Goal: Consume media (video, audio): Consume media (video, audio)

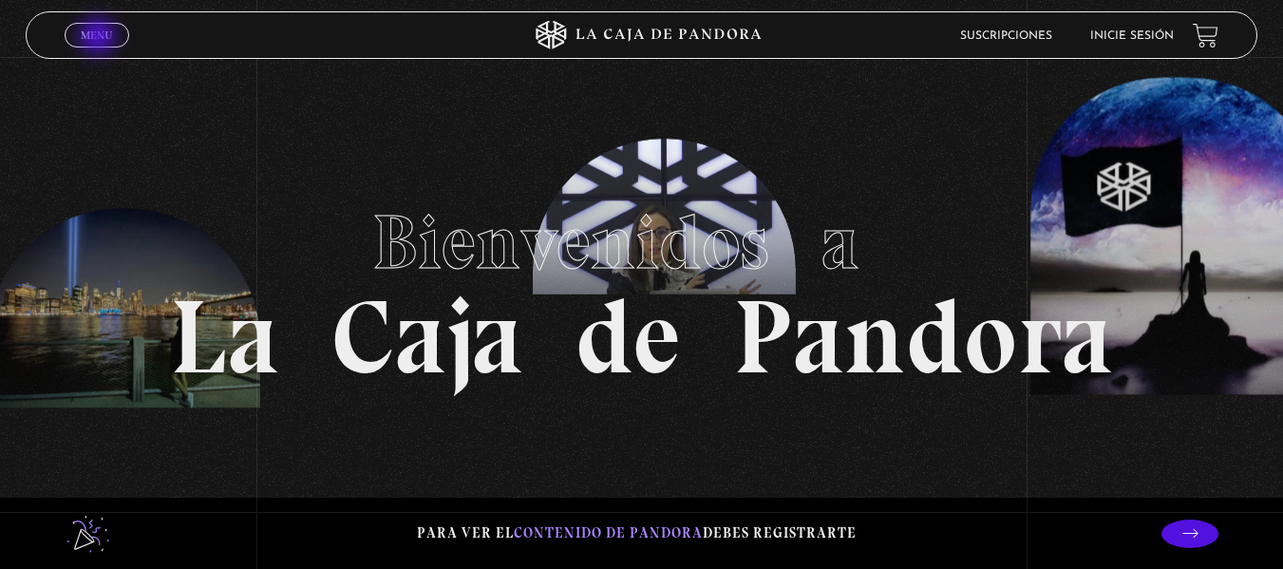
click at [100, 38] on span "Menu" at bounding box center [96, 34] width 31 height 11
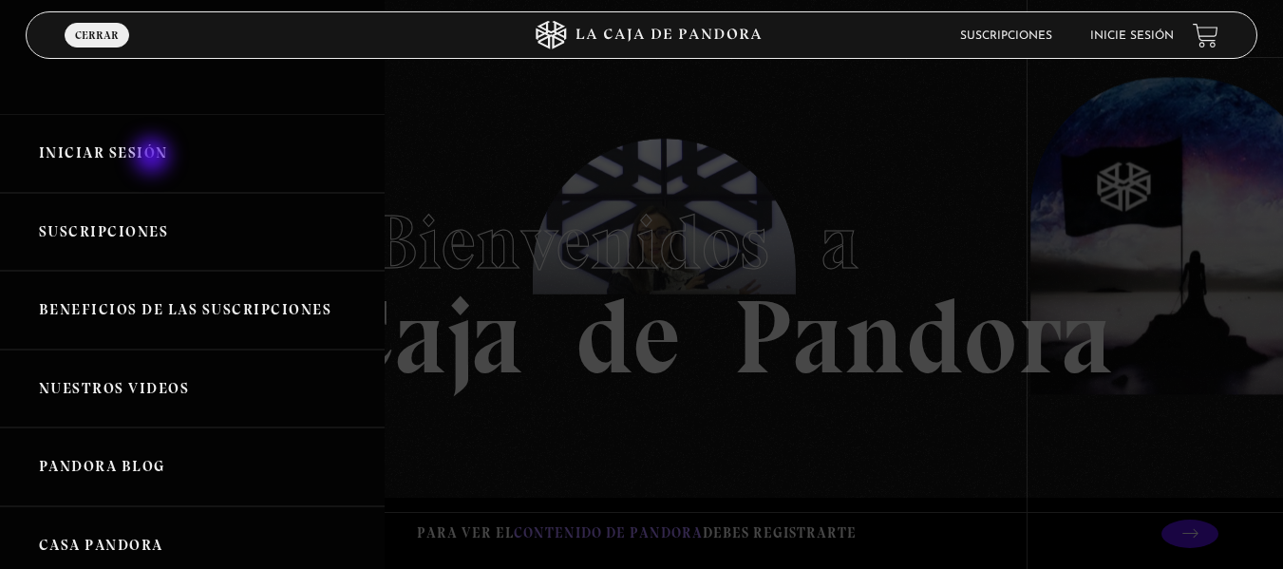
click at [154, 158] on link "Iniciar Sesión" at bounding box center [192, 153] width 385 height 79
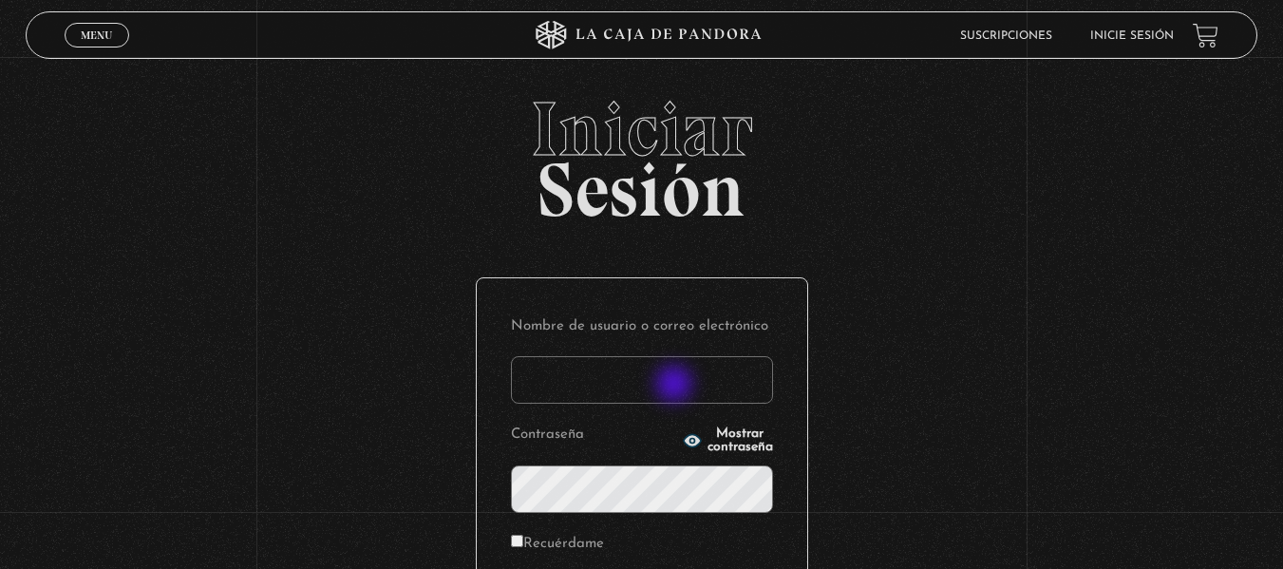
click at [676, 385] on input "Nombre de usuario o correo electrónico" at bounding box center [642, 379] width 262 height 47
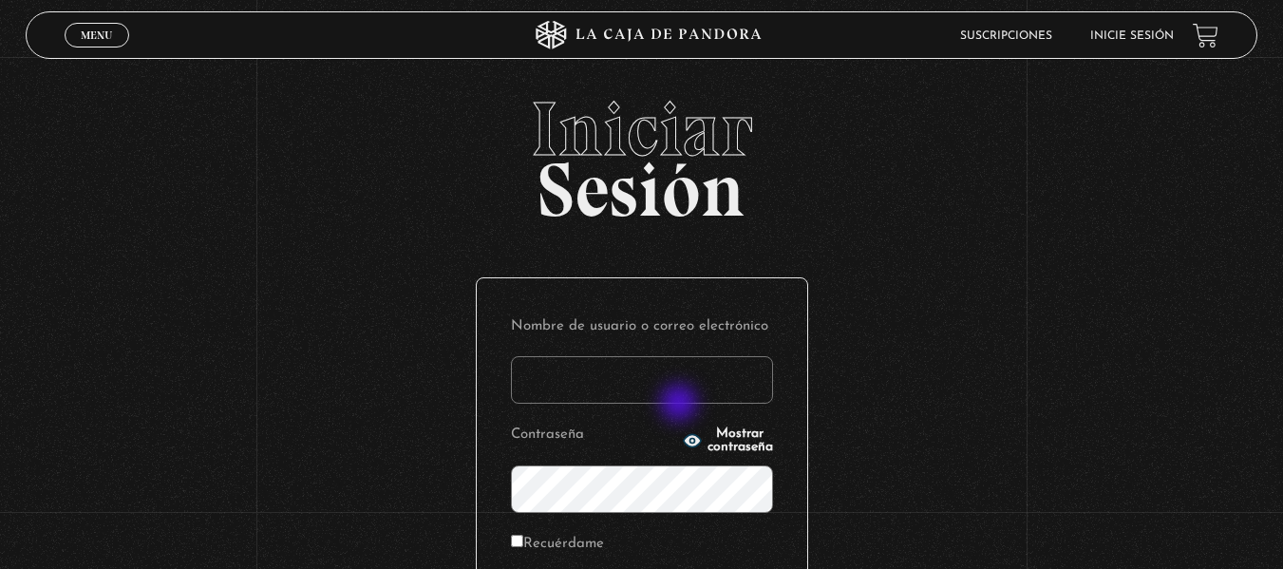
type input "branzelpic@gmail.com"
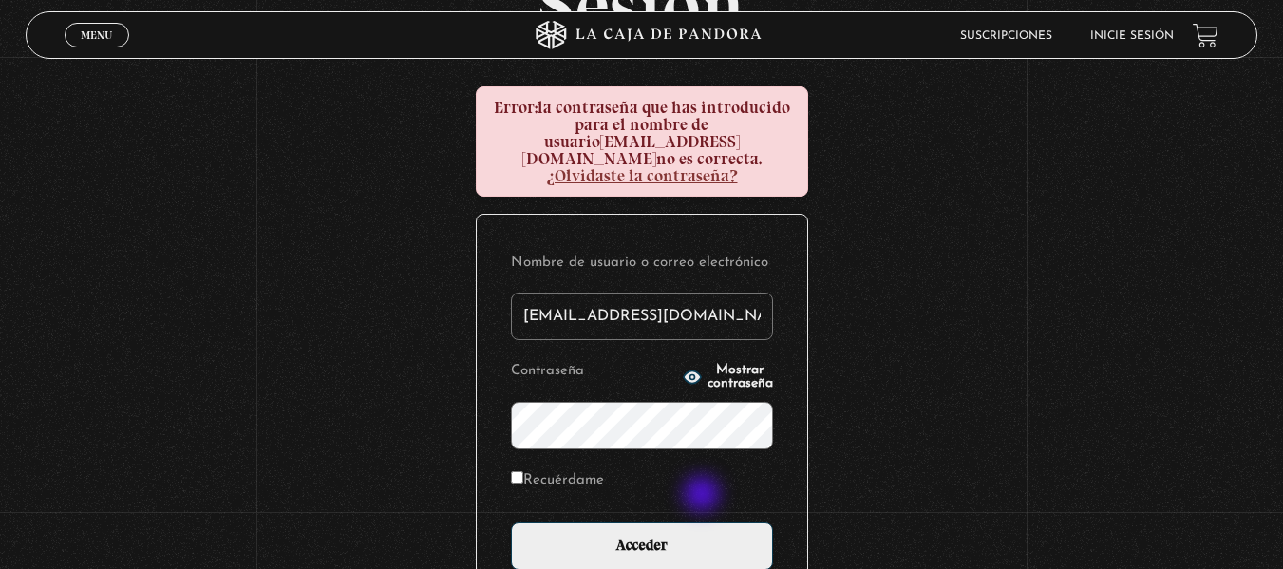
scroll to position [186, 0]
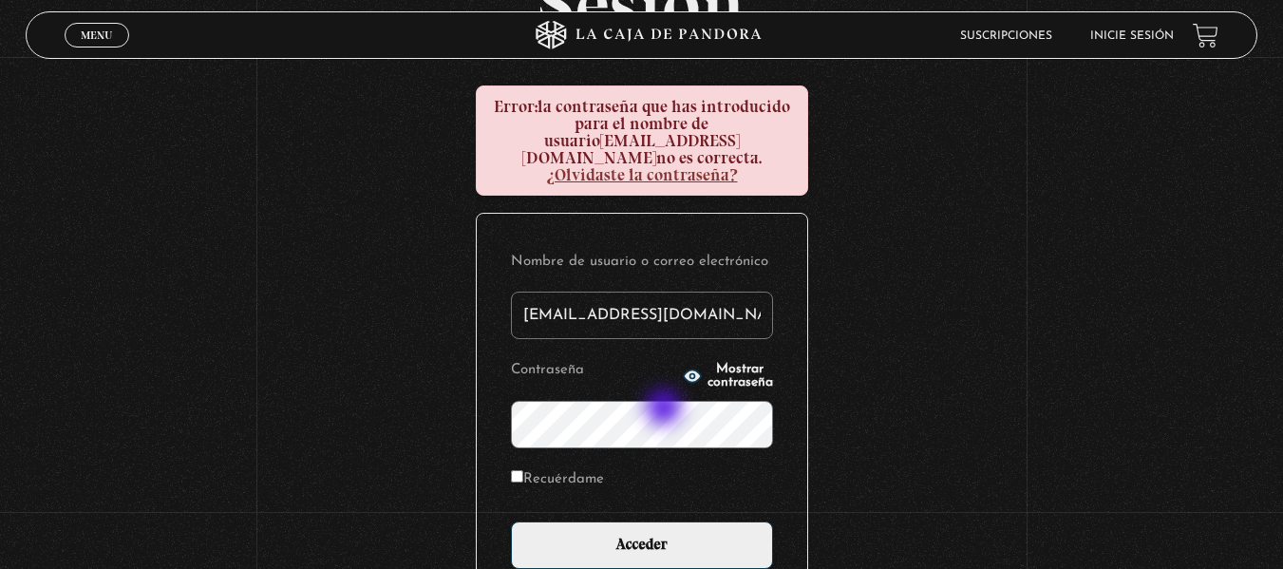
click at [511, 521] on input "Acceder" at bounding box center [642, 544] width 262 height 47
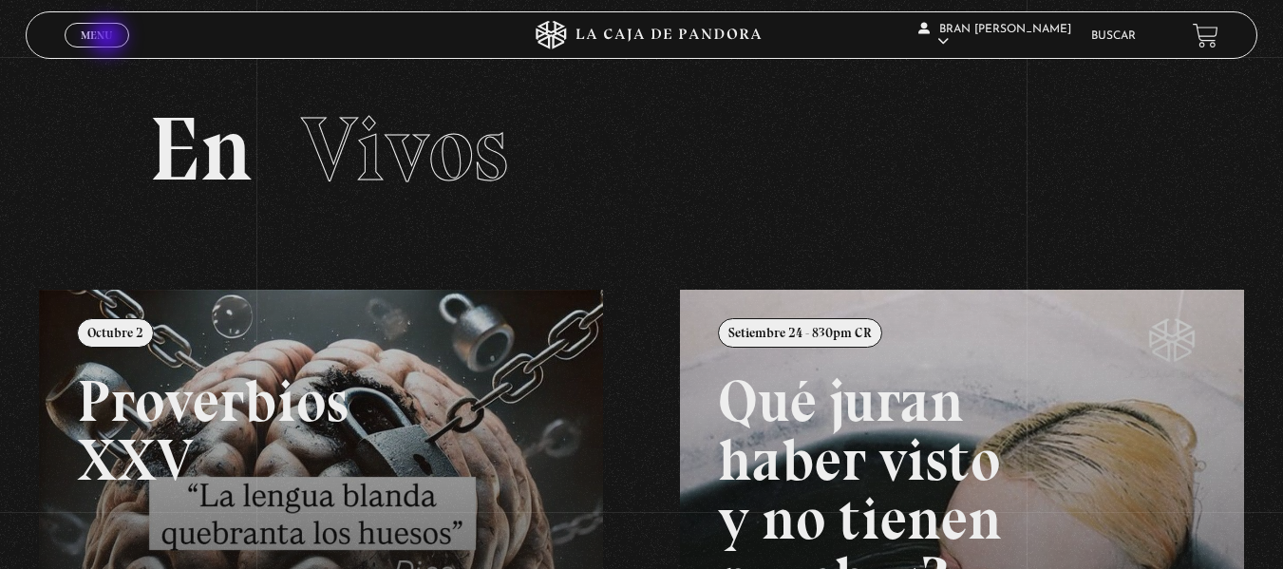
click at [109, 39] on span "Menu" at bounding box center [96, 34] width 31 height 11
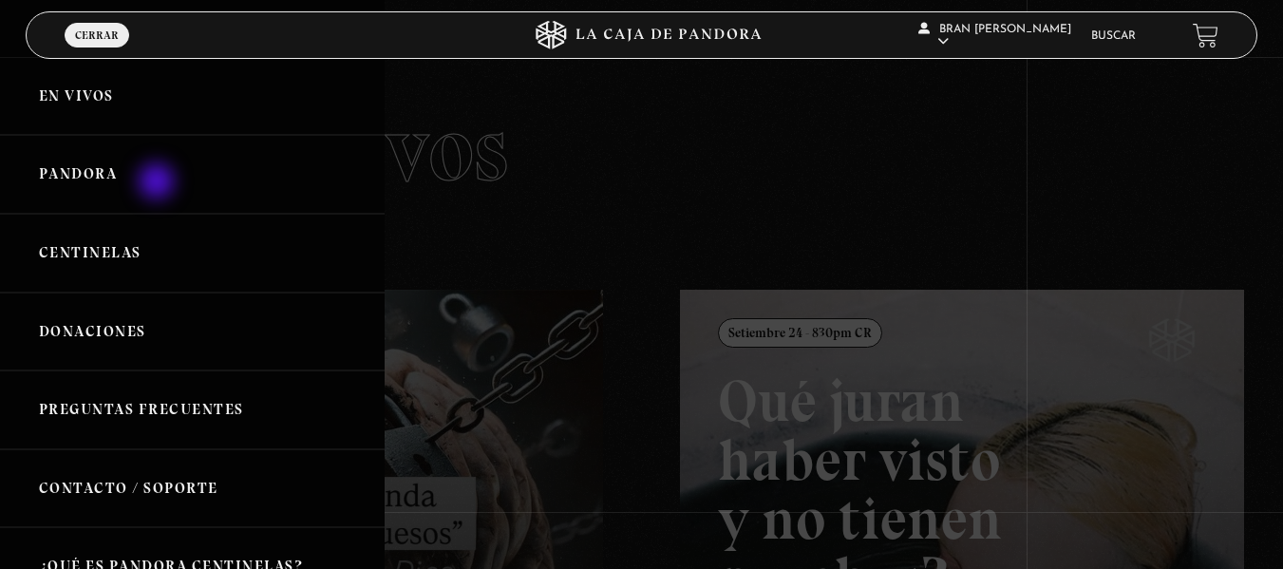
click at [159, 183] on link "Pandora" at bounding box center [192, 174] width 385 height 79
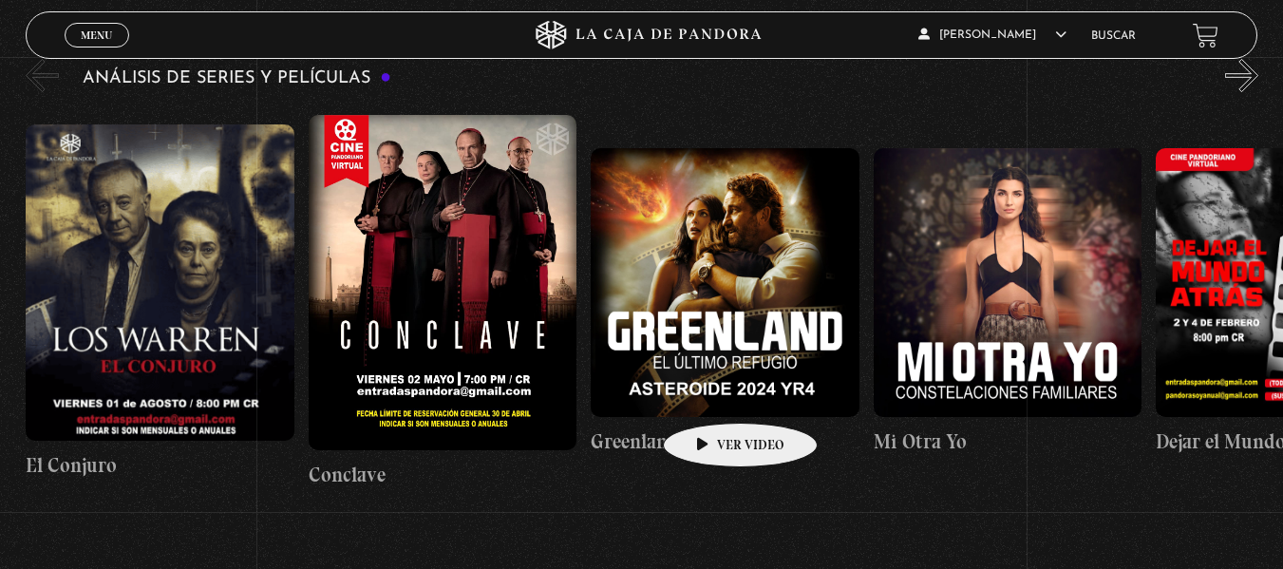
scroll to position [3375, 0]
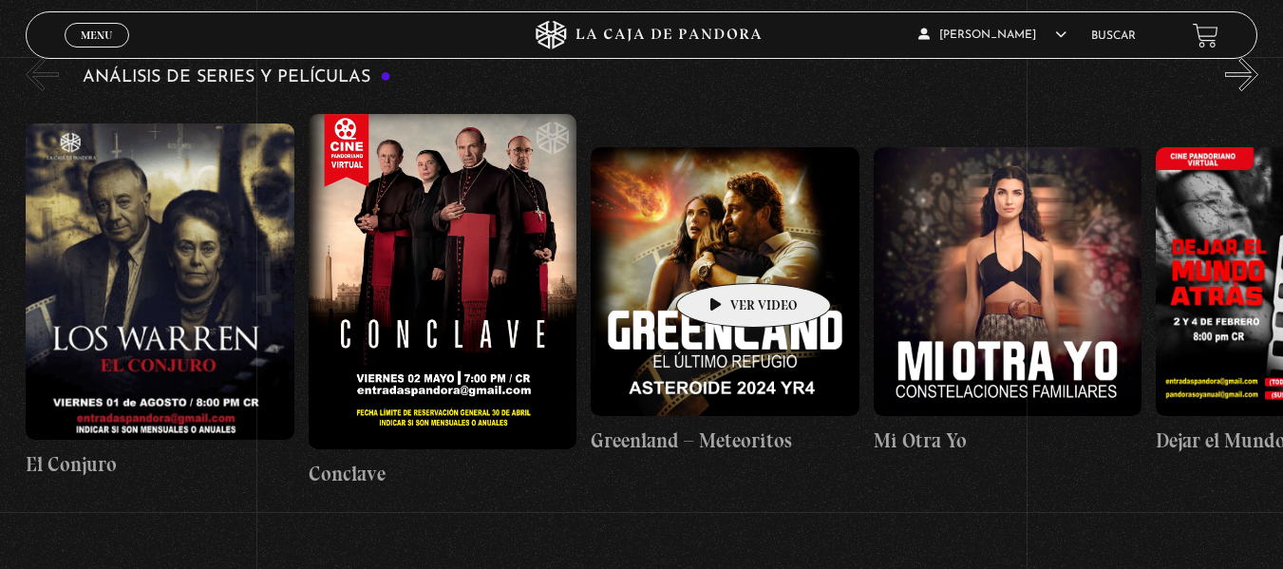
click at [723, 254] on figure at bounding box center [725, 281] width 269 height 269
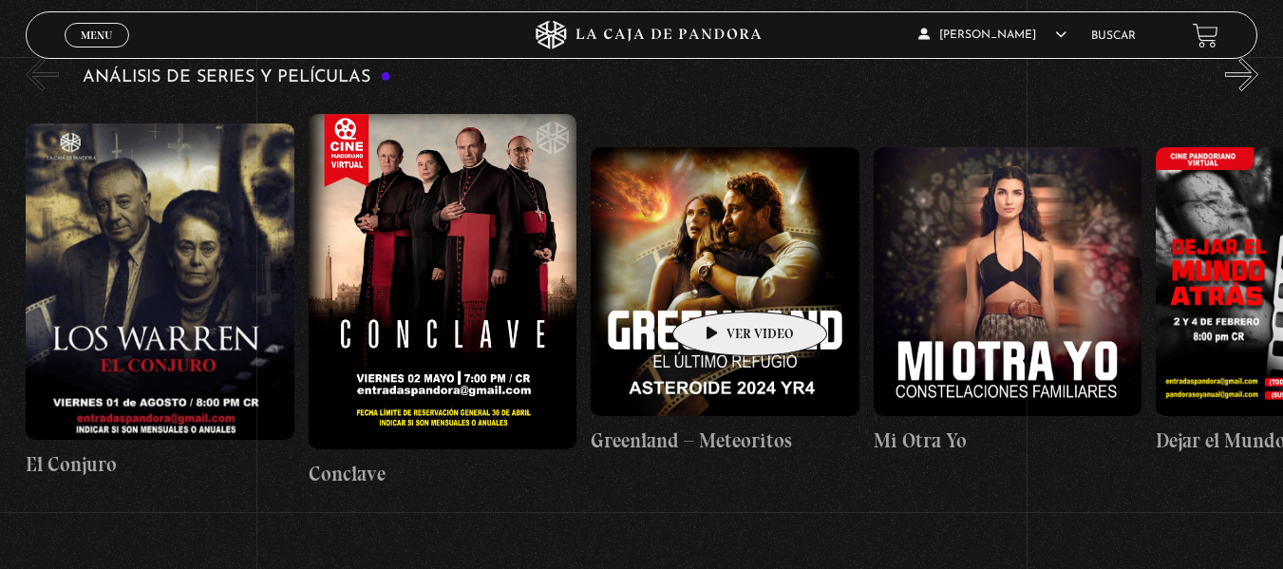
click at [720, 283] on figure at bounding box center [725, 281] width 269 height 269
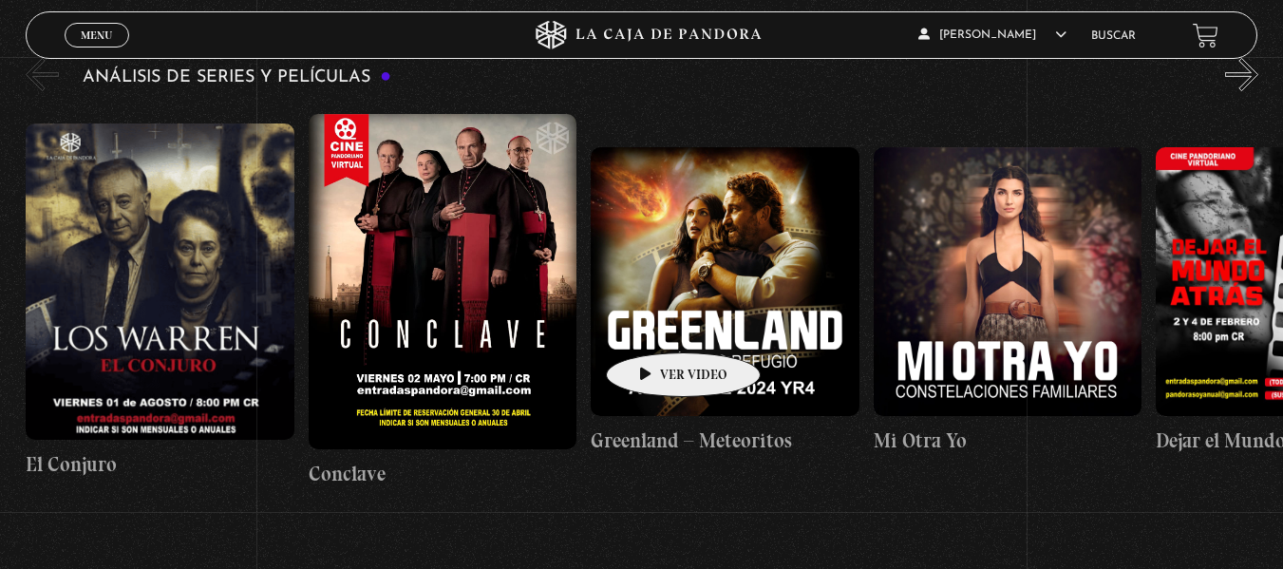
click at [653, 324] on figure at bounding box center [725, 281] width 269 height 269
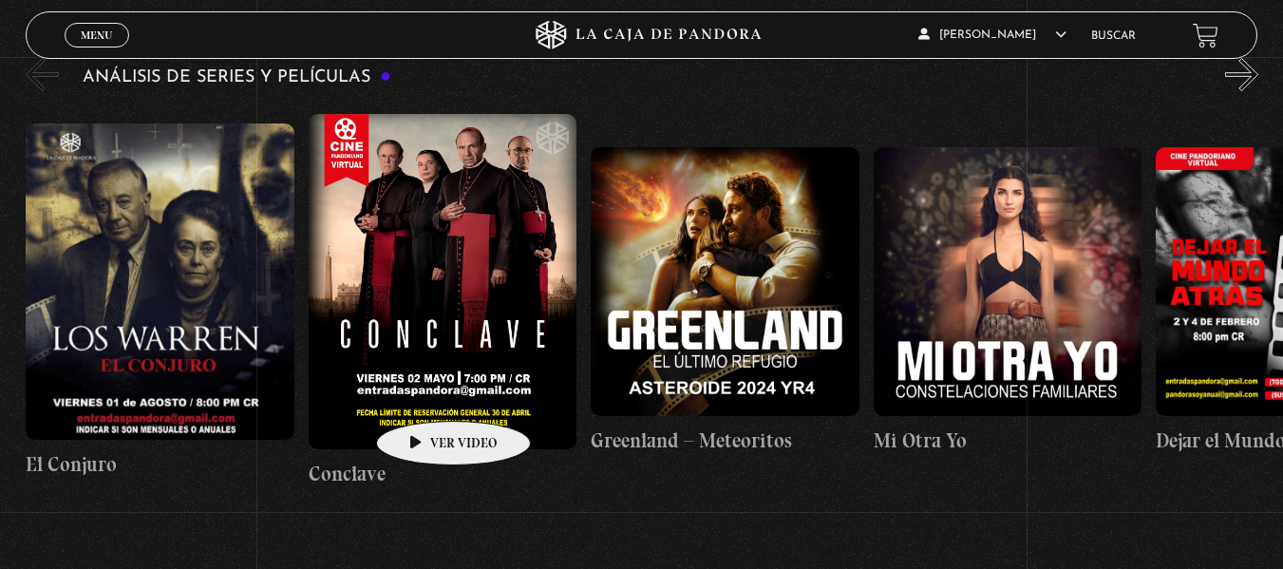
click at [423, 392] on figure at bounding box center [443, 281] width 269 height 335
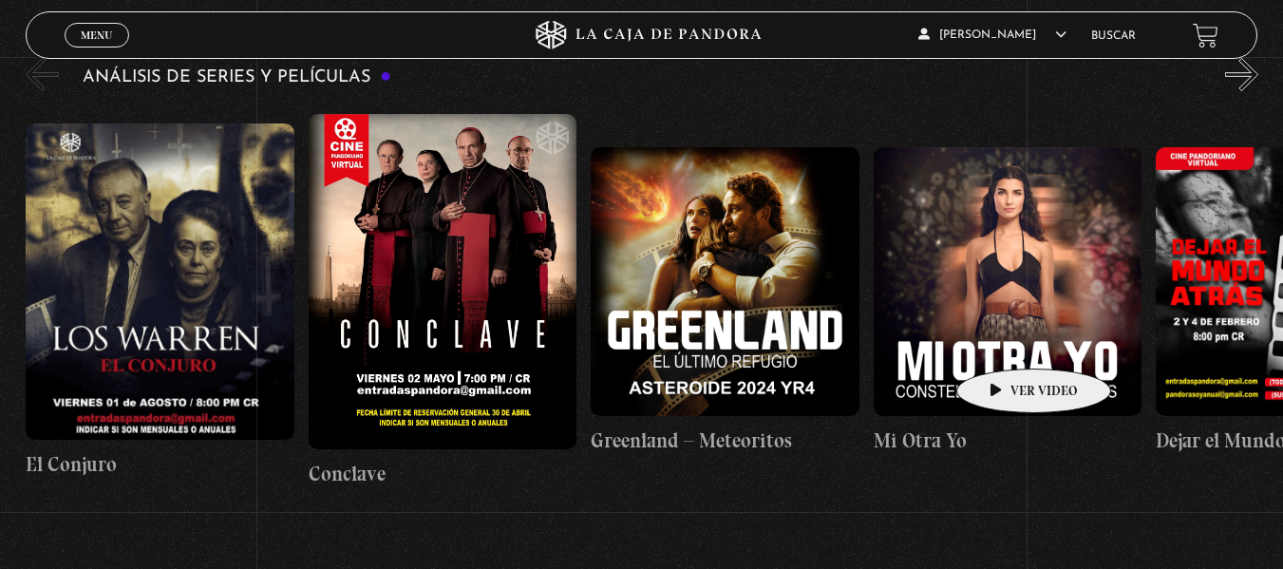
click at [1004, 340] on figure at bounding box center [1007, 281] width 269 height 269
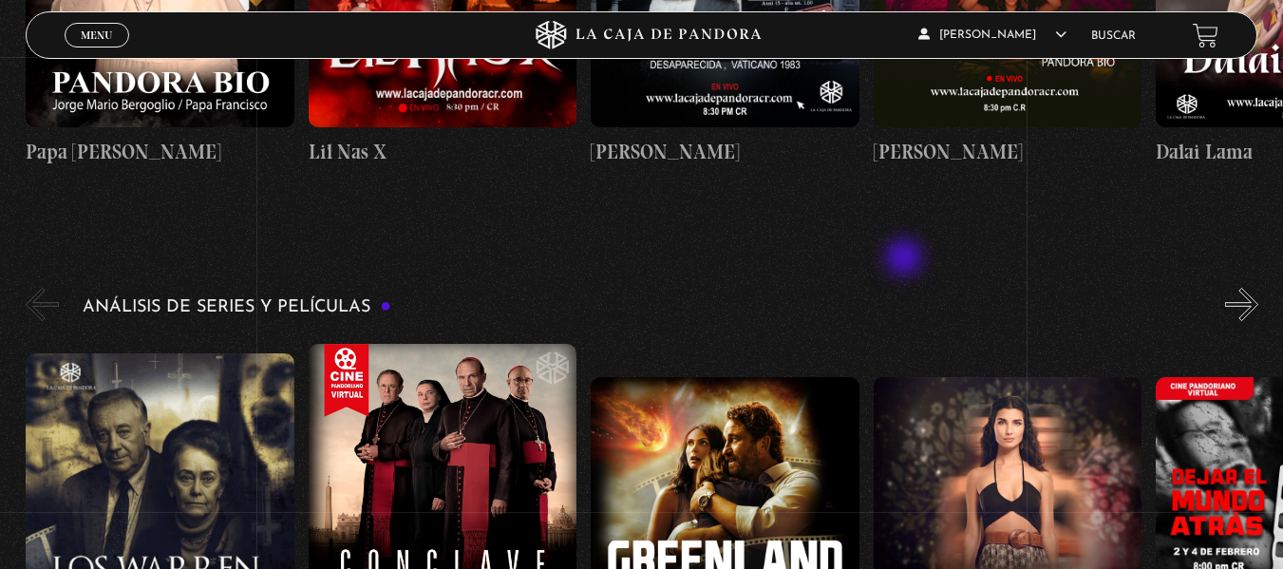
scroll to position [3164, 0]
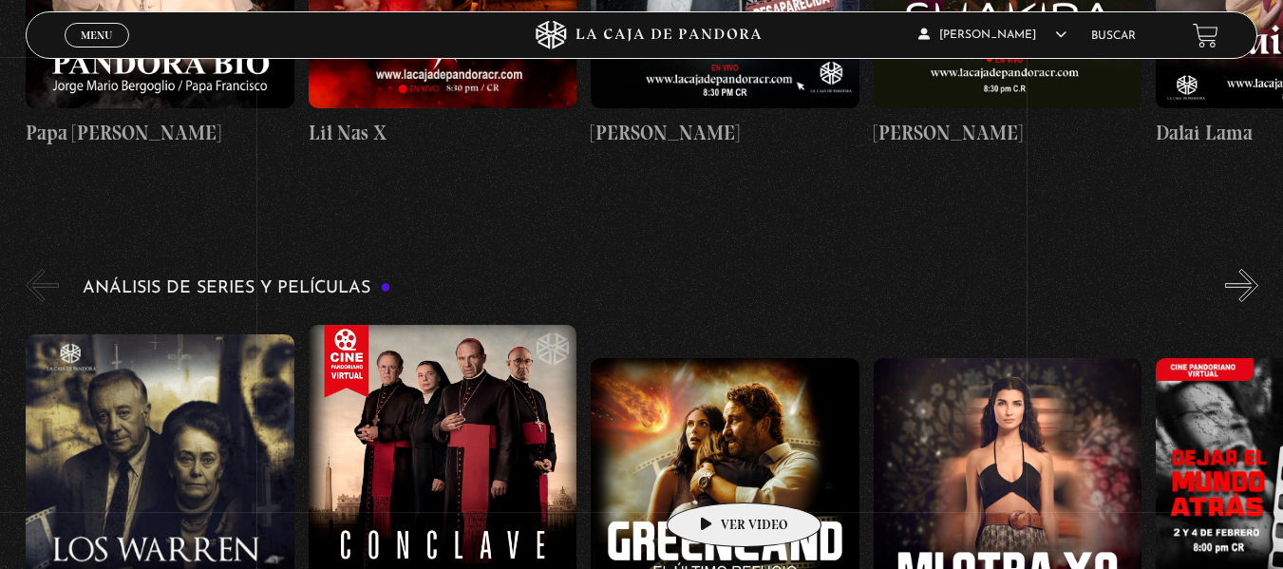
click at [714, 474] on figure at bounding box center [725, 492] width 269 height 269
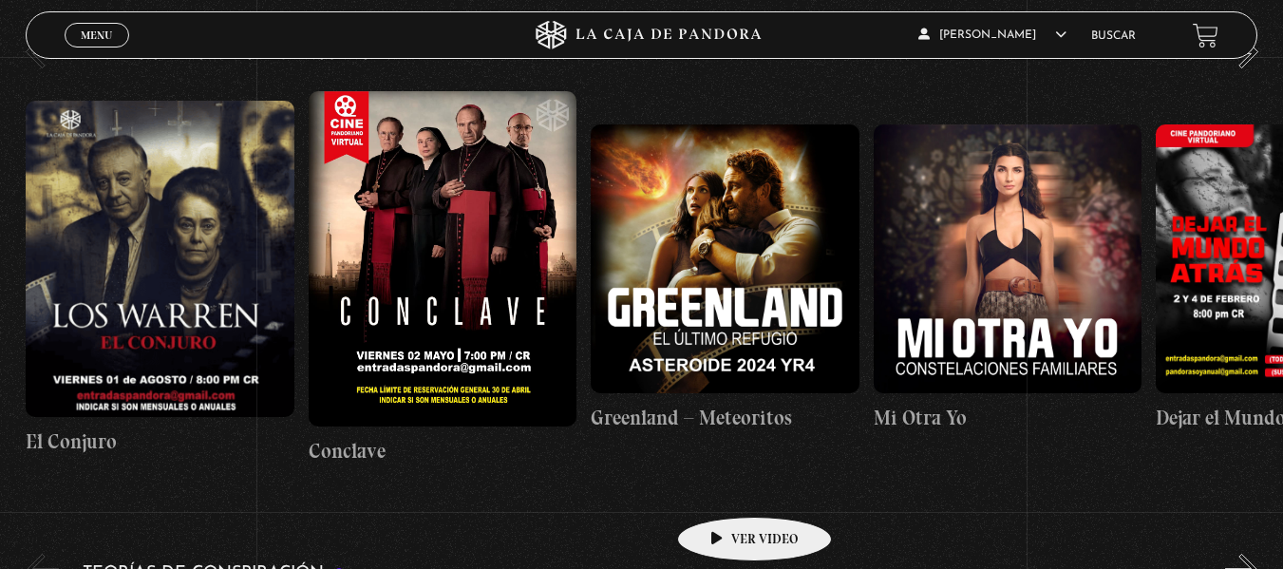
scroll to position [3399, 0]
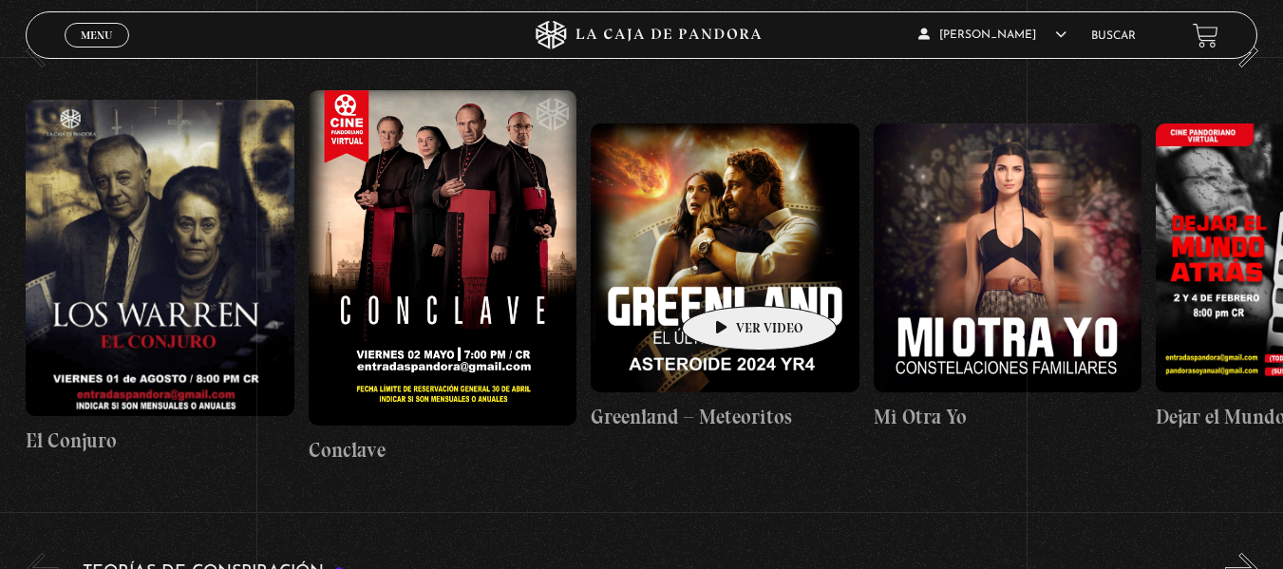
click at [729, 277] on figure at bounding box center [725, 257] width 269 height 269
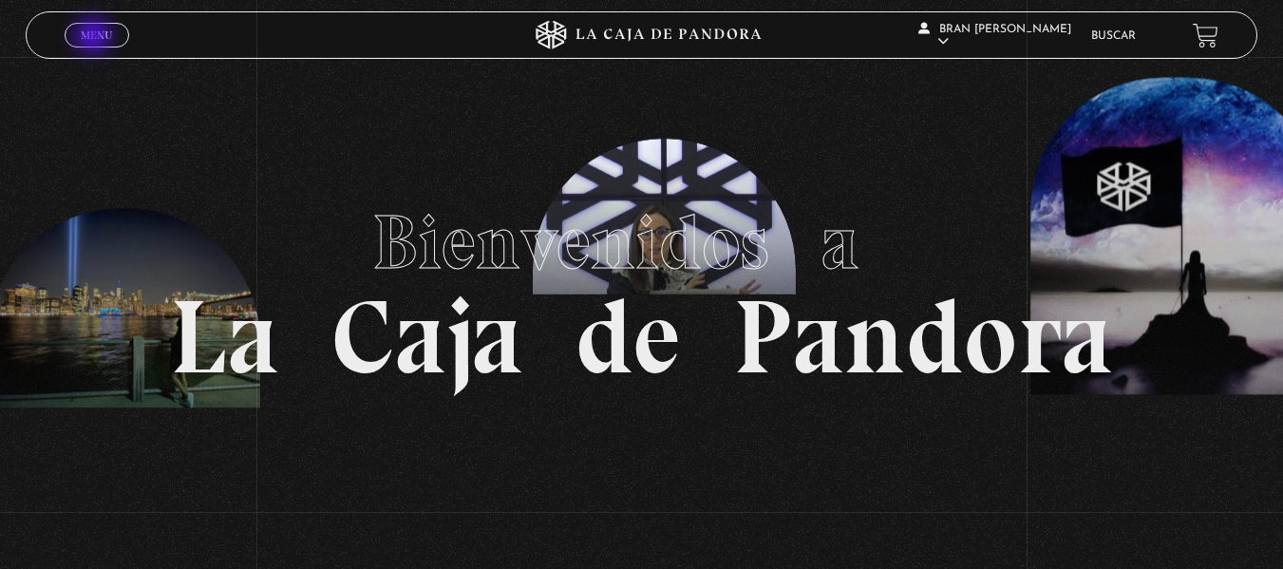
click at [95, 38] on span "Menu" at bounding box center [96, 34] width 31 height 11
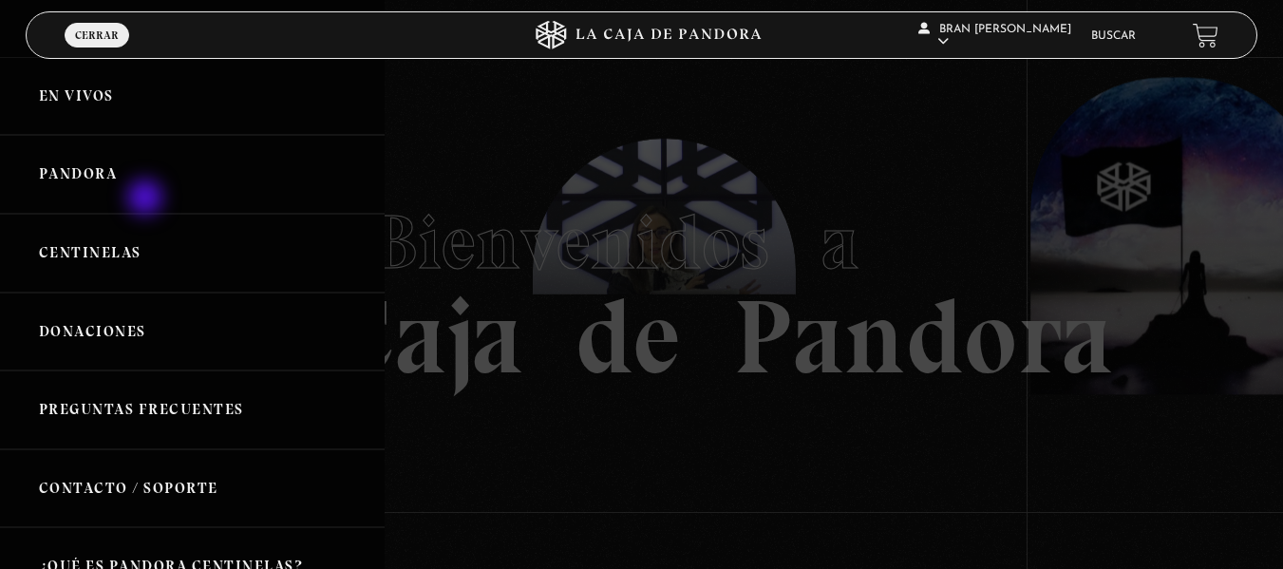
click at [147, 199] on link "Pandora" at bounding box center [192, 174] width 385 height 79
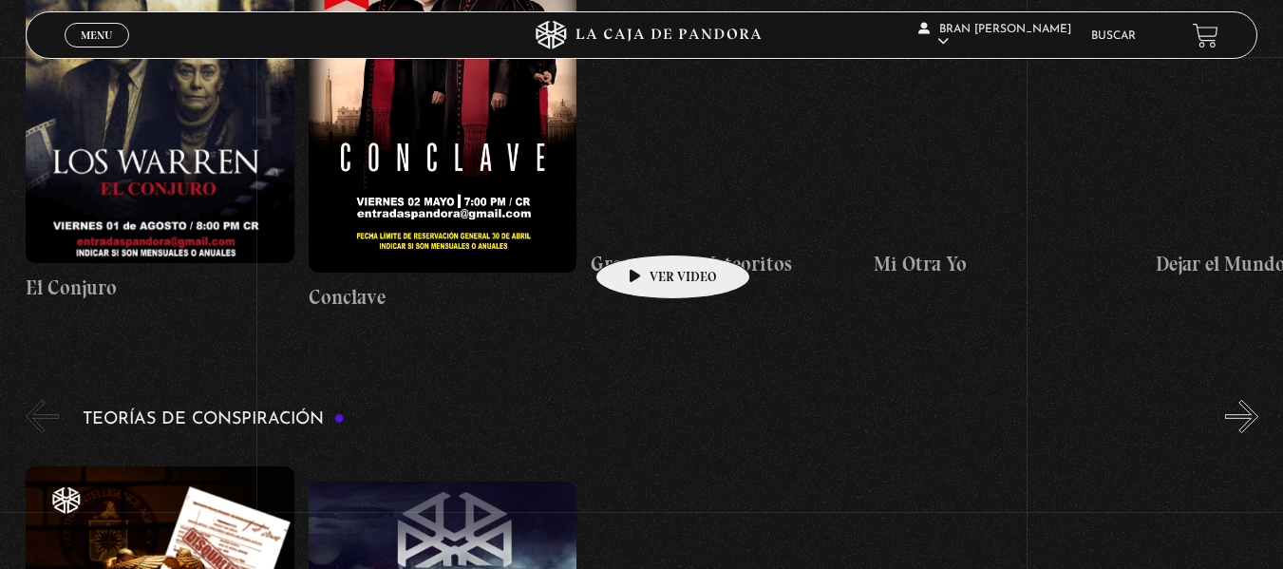
scroll to position [3553, 0]
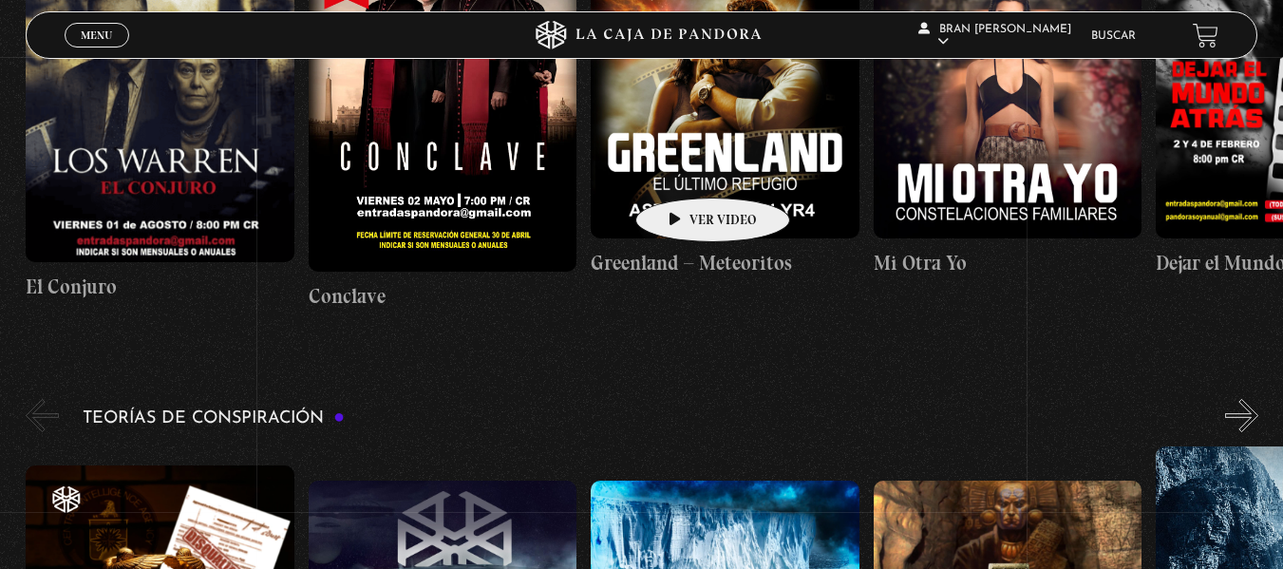
click at [683, 169] on figure at bounding box center [725, 104] width 269 height 269
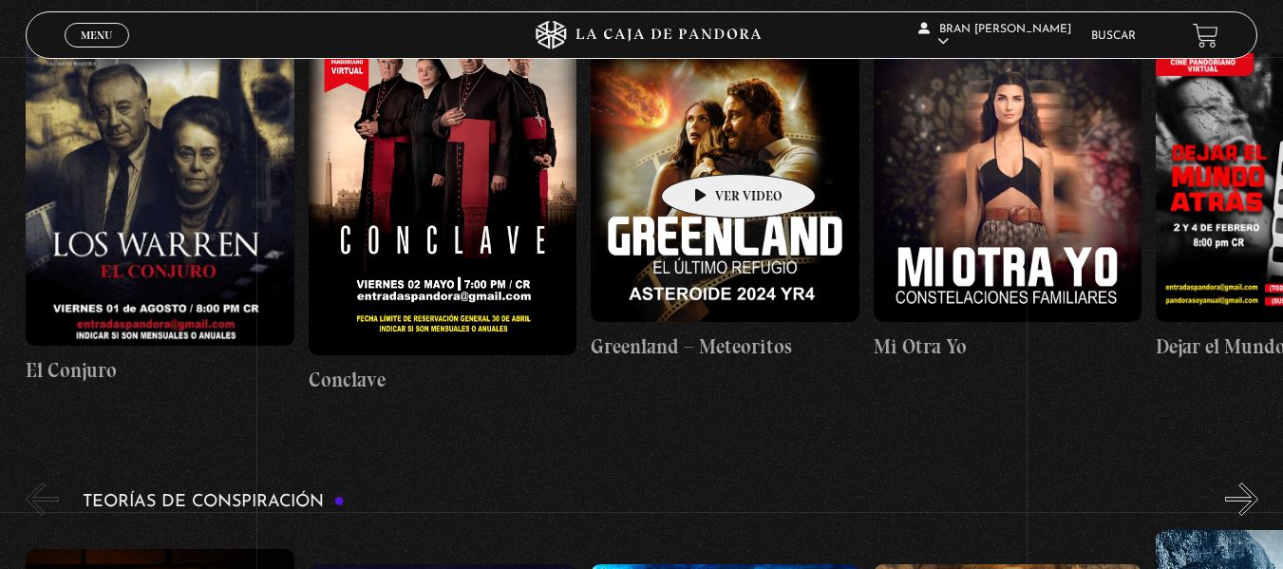
scroll to position [3468, 0]
click at [708, 145] on figure at bounding box center [725, 188] width 269 height 269
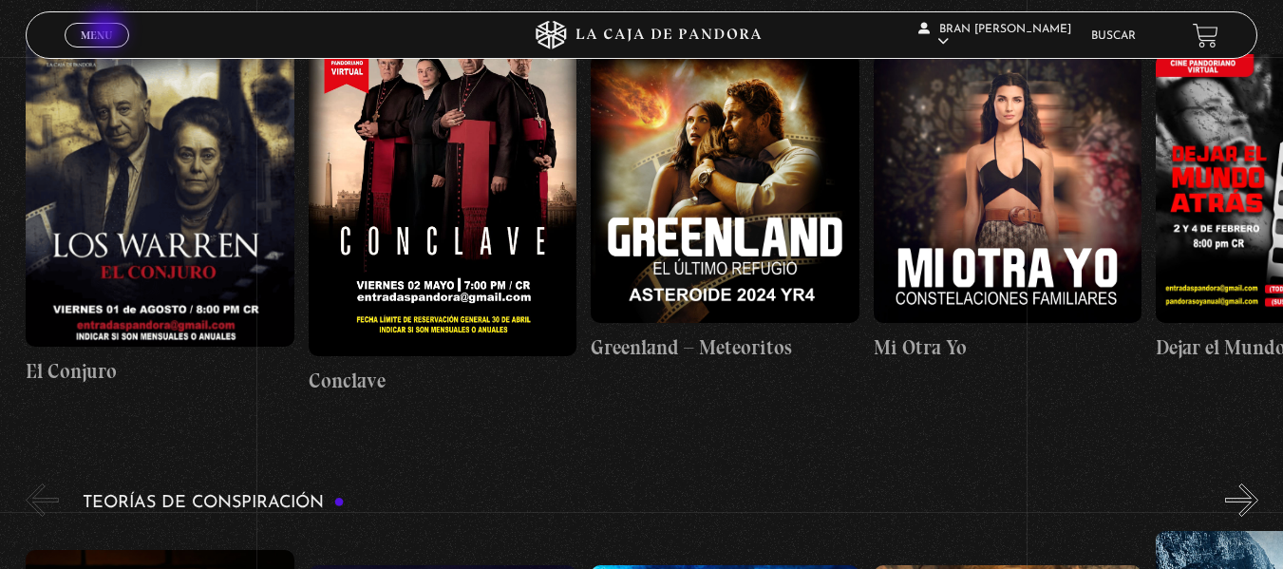
click at [107, 31] on span "Menu" at bounding box center [96, 34] width 31 height 11
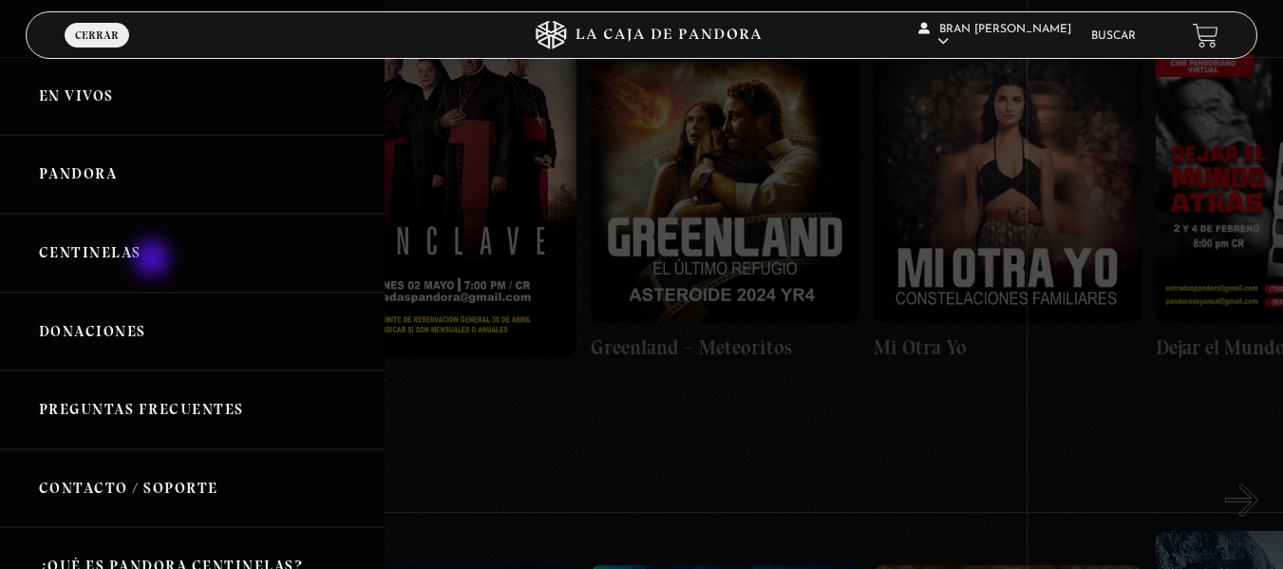
click at [154, 260] on link "Centinelas" at bounding box center [192, 253] width 385 height 79
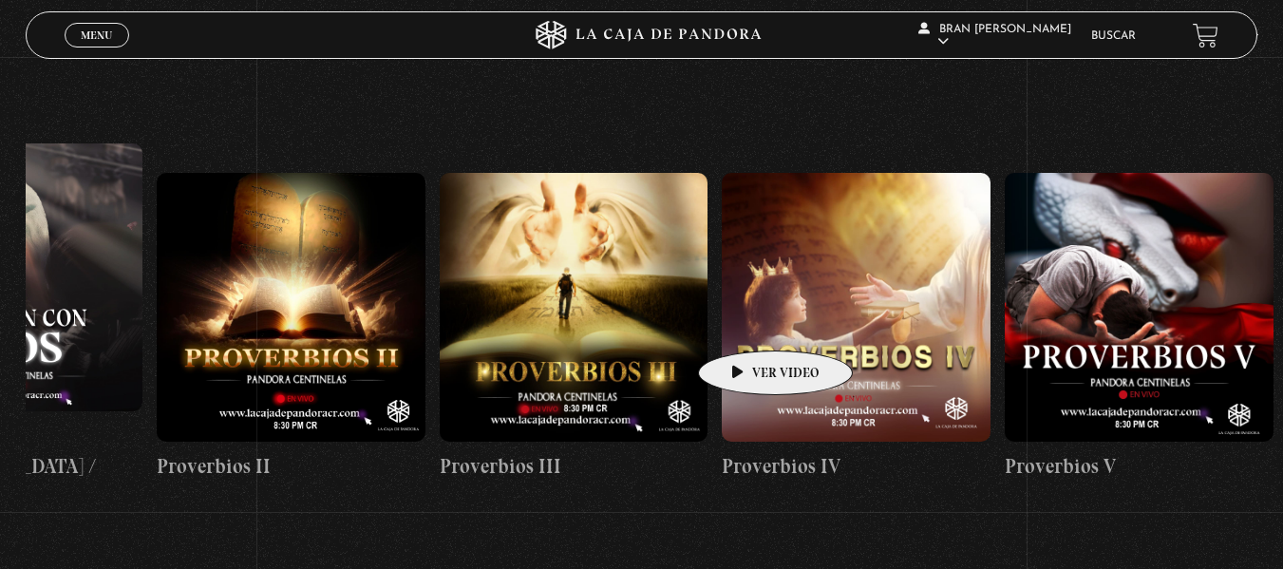
scroll to position [0, 1000]
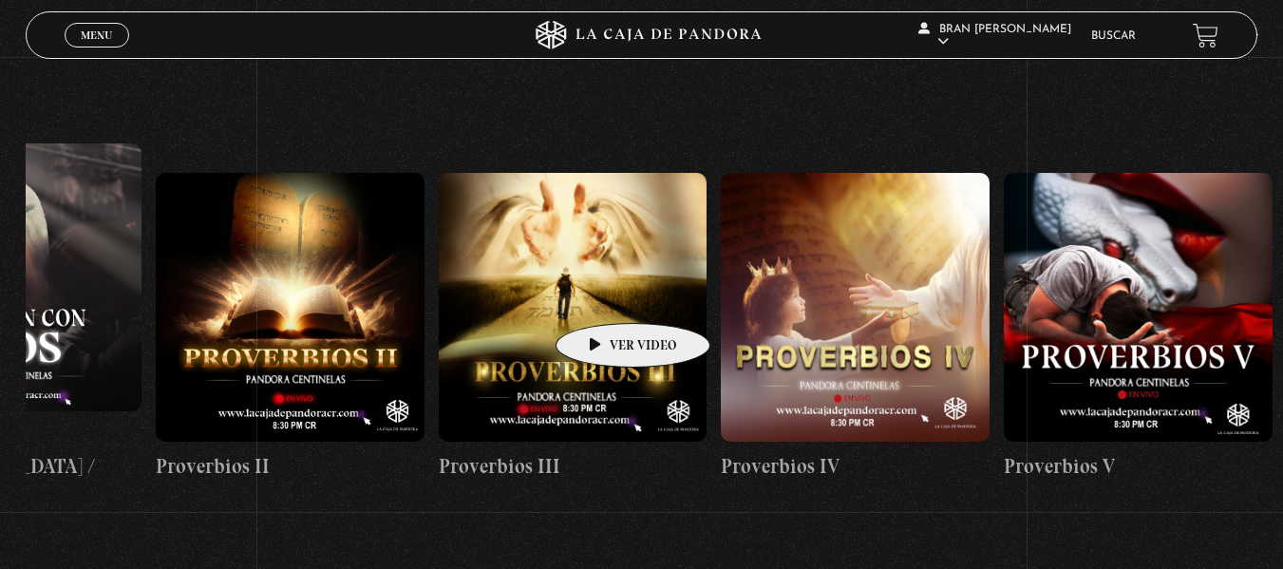
click at [603, 294] on figure at bounding box center [573, 307] width 269 height 269
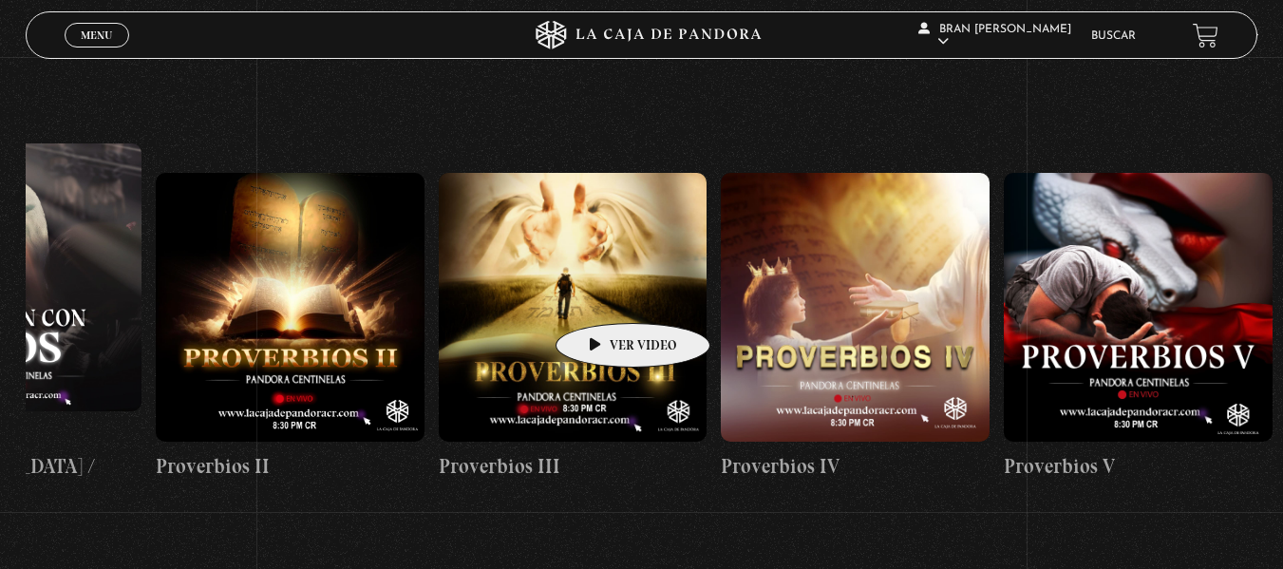
click at [603, 294] on figure at bounding box center [573, 307] width 269 height 269
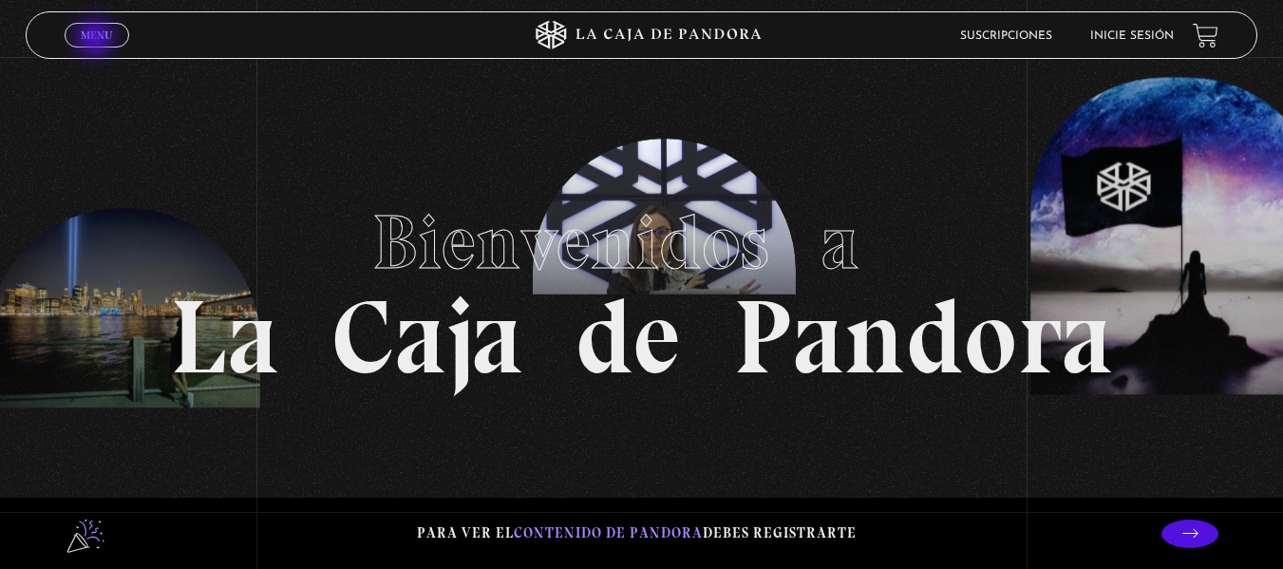
click at [97, 40] on span "Menu" at bounding box center [96, 34] width 31 height 11
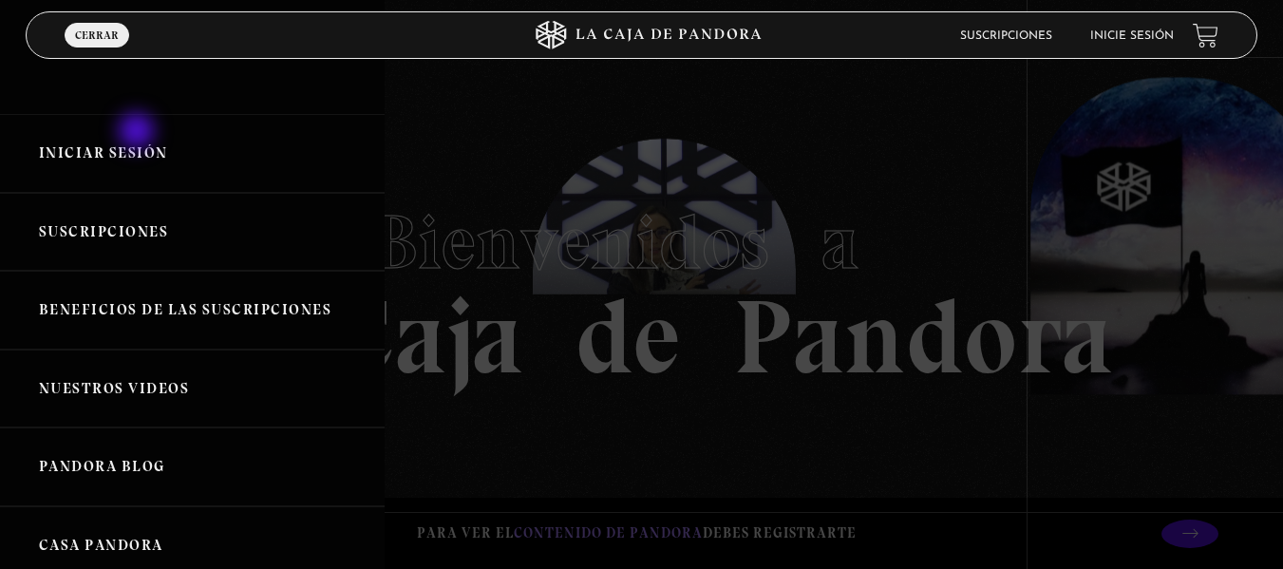
click at [139, 133] on link "Iniciar Sesión" at bounding box center [192, 153] width 385 height 79
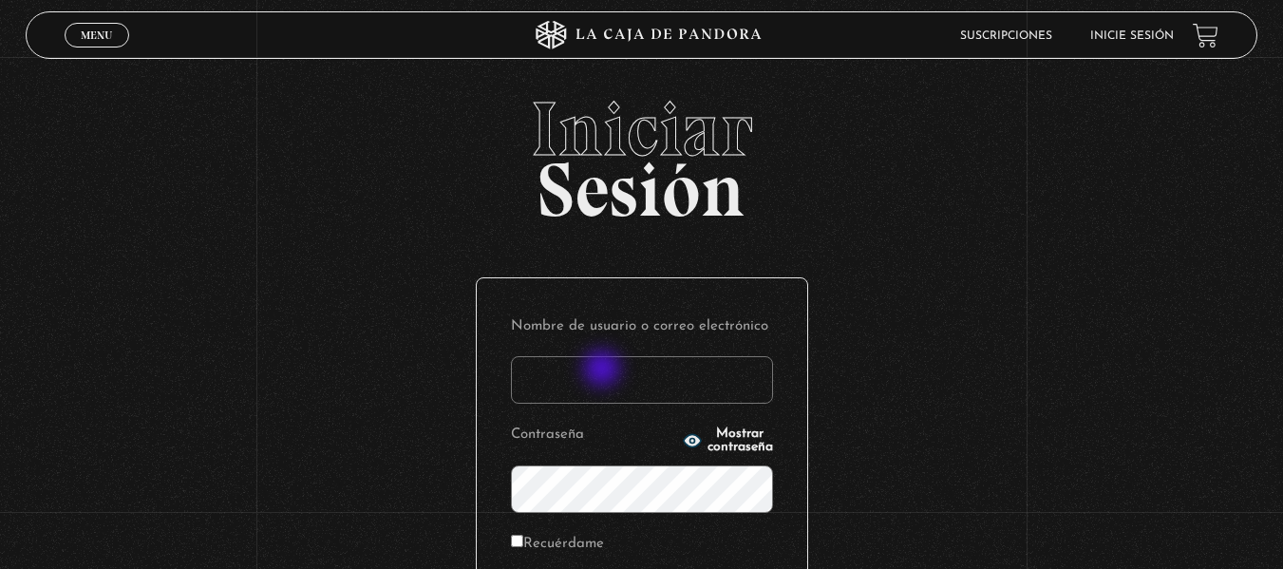
click at [604, 370] on input "Nombre de usuario o correo electrónico" at bounding box center [642, 379] width 262 height 47
type input "[EMAIL_ADDRESS][DOMAIN_NAME]"
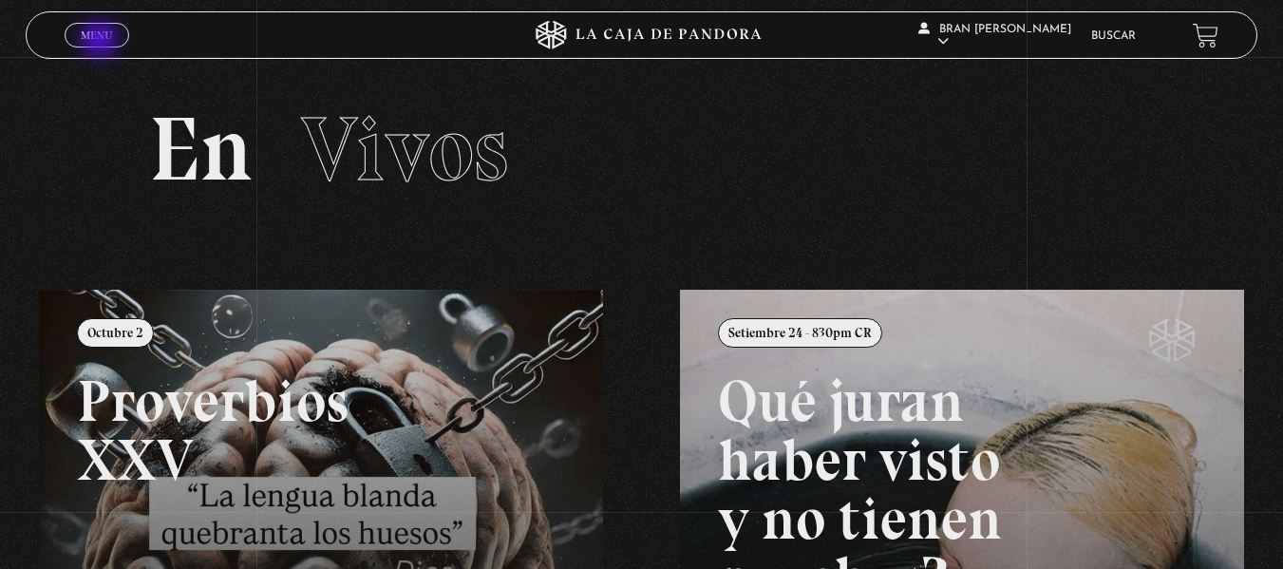
click at [102, 42] on link "Menu Cerrar" at bounding box center [97, 35] width 65 height 25
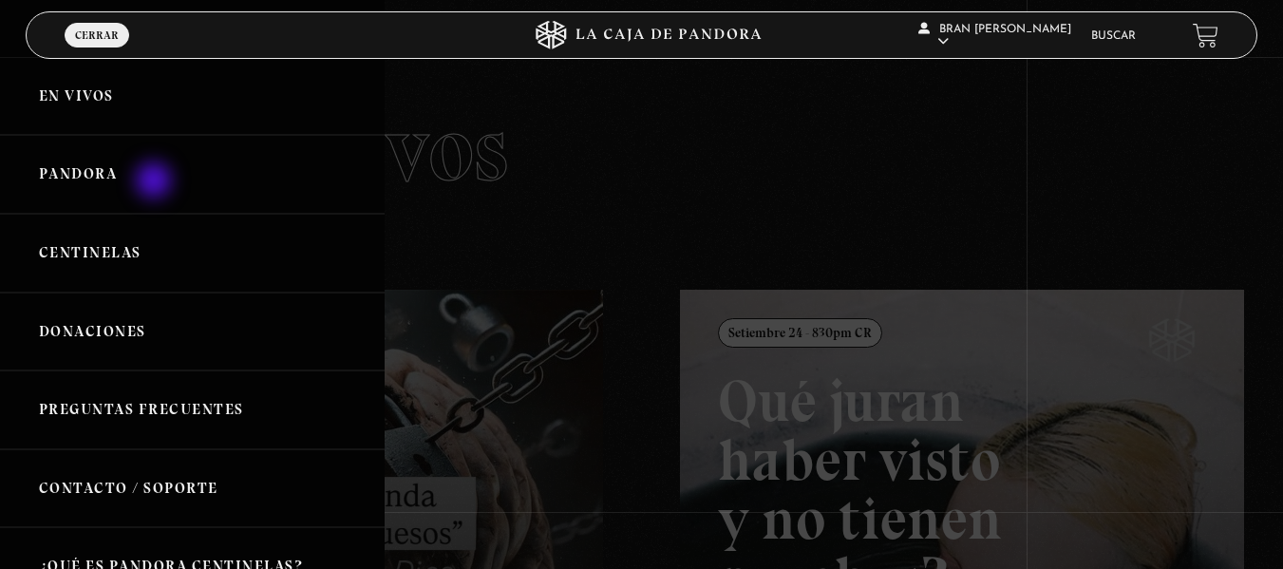
click at [156, 182] on link "Pandora" at bounding box center [192, 174] width 385 height 79
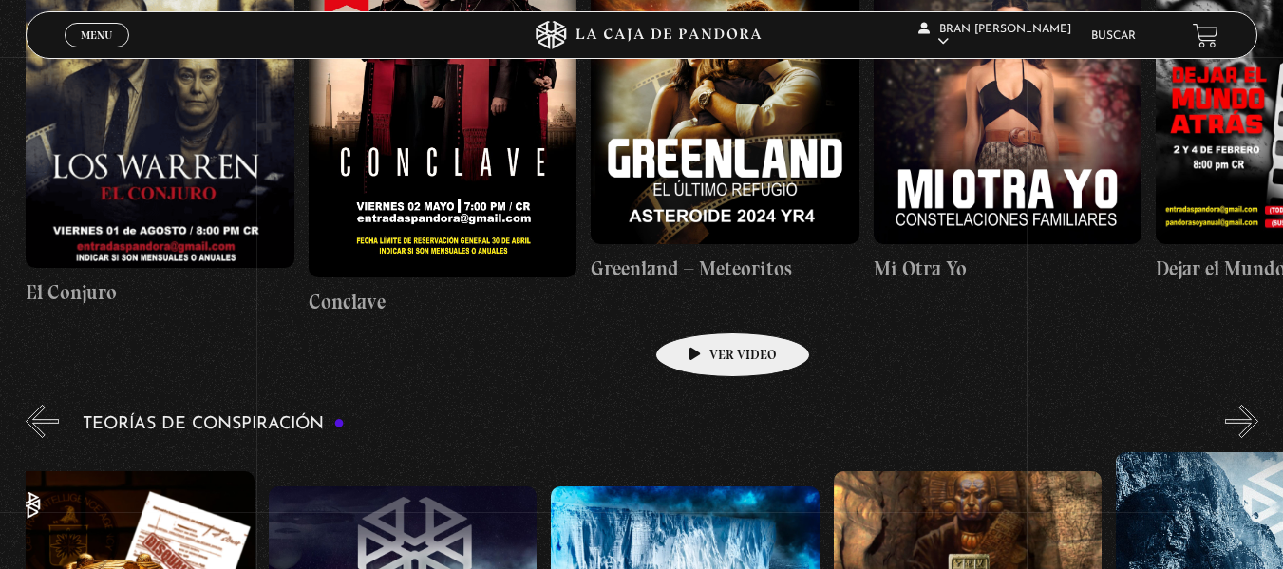
scroll to position [3545, 0]
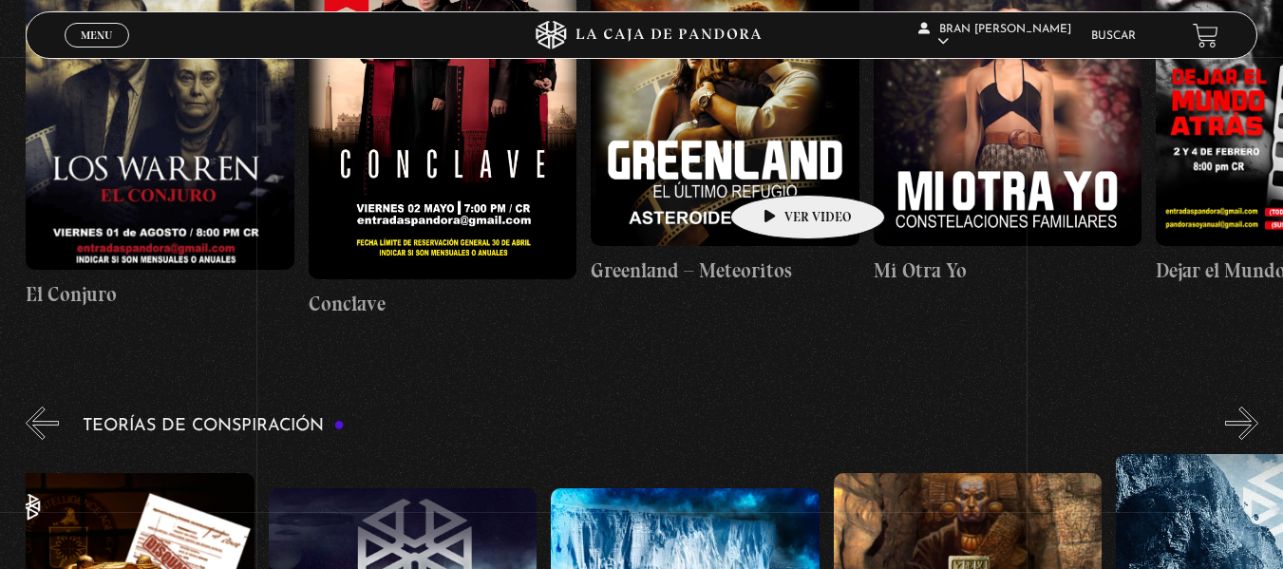
click at [778, 166] on figure at bounding box center [725, 111] width 269 height 269
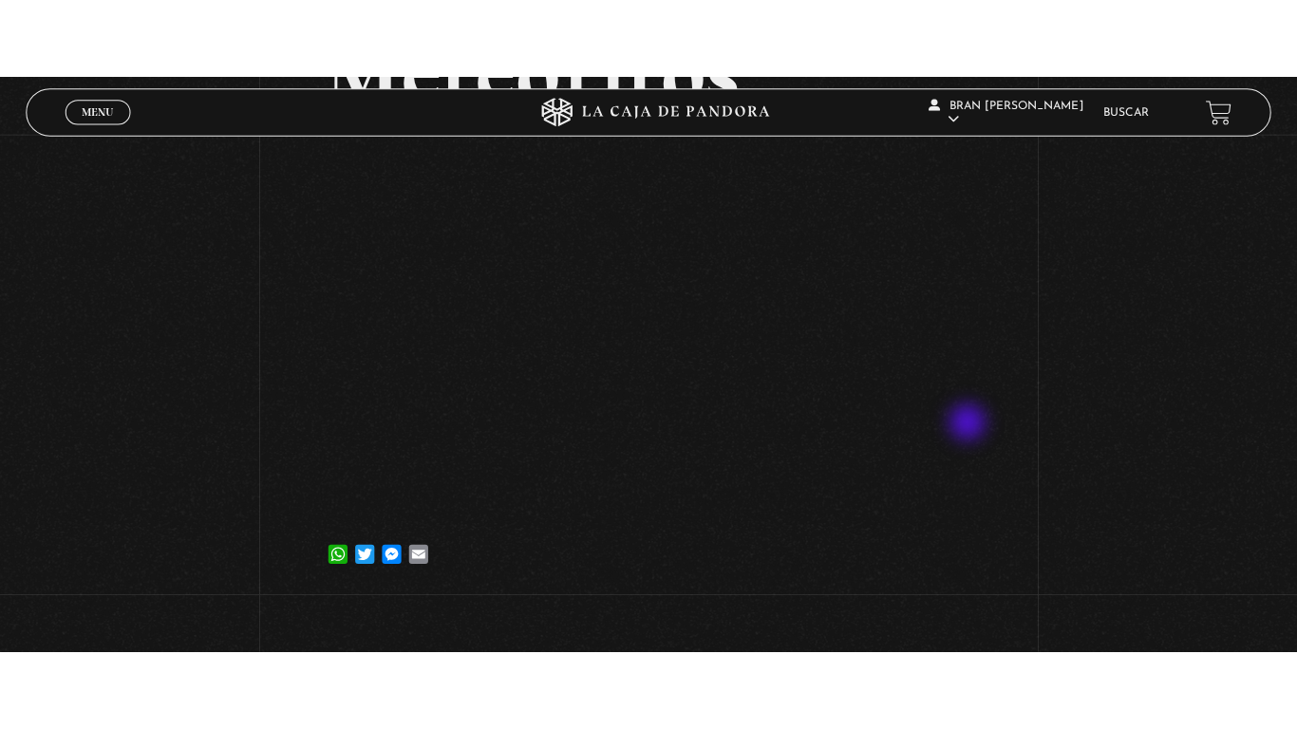
scroll to position [290, 0]
